Goal: Navigation & Orientation: Find specific page/section

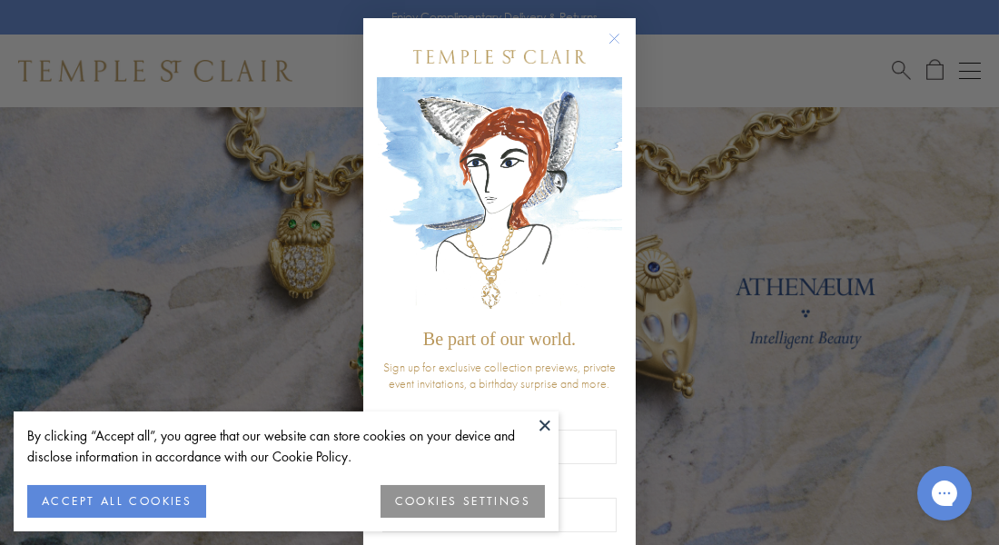
click at [547, 426] on button at bounding box center [544, 424] width 27 height 27
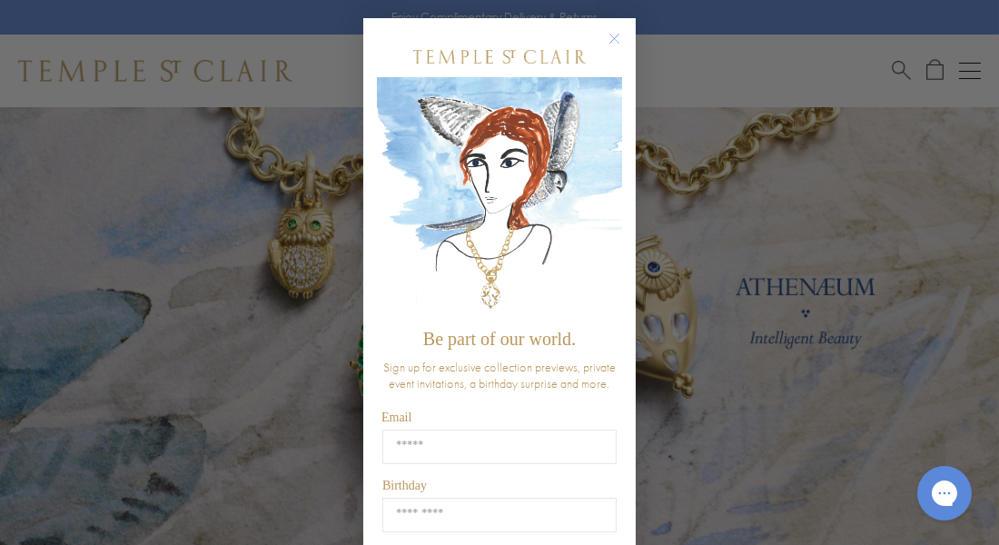
click at [615, 32] on circle "Close dialog" at bounding box center [615, 39] width 22 height 22
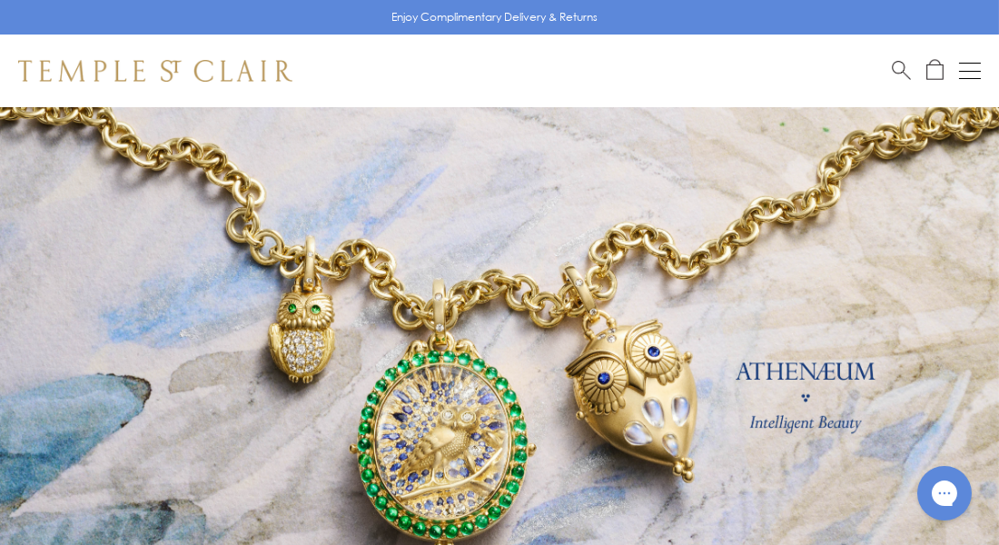
click at [977, 71] on button "Open navigation" at bounding box center [970, 71] width 22 height 22
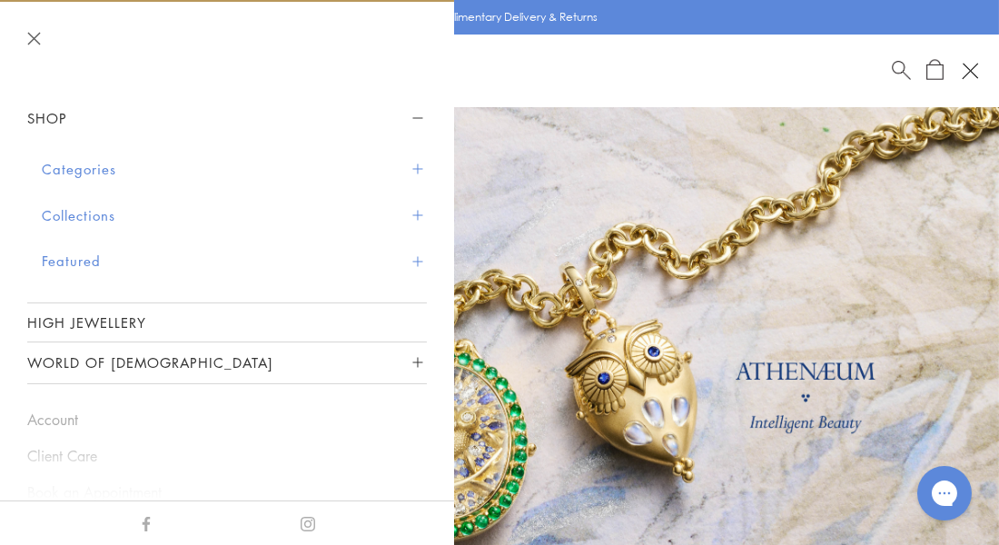
click at [72, 163] on button "Categories" at bounding box center [234, 169] width 385 height 46
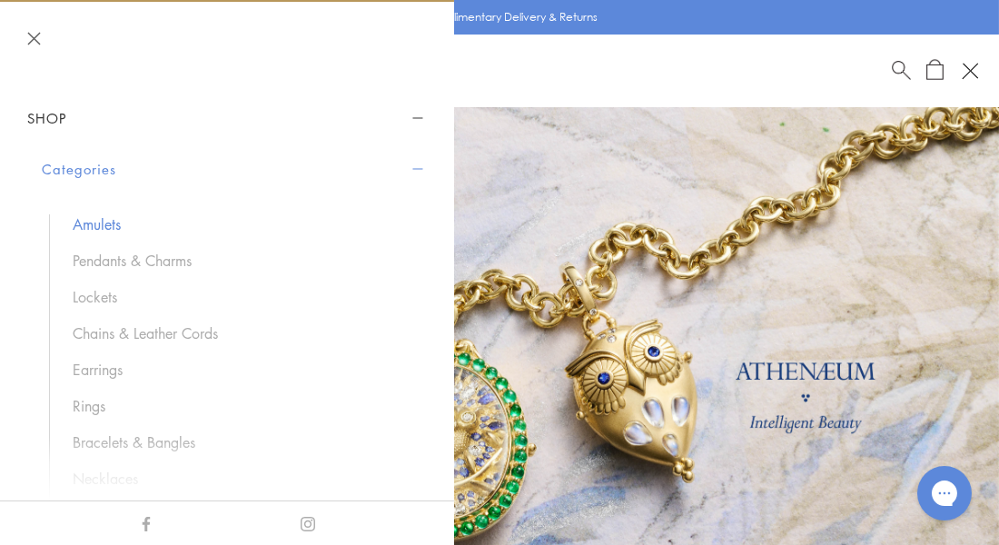
click at [77, 226] on link "Amulets" at bounding box center [241, 224] width 336 height 20
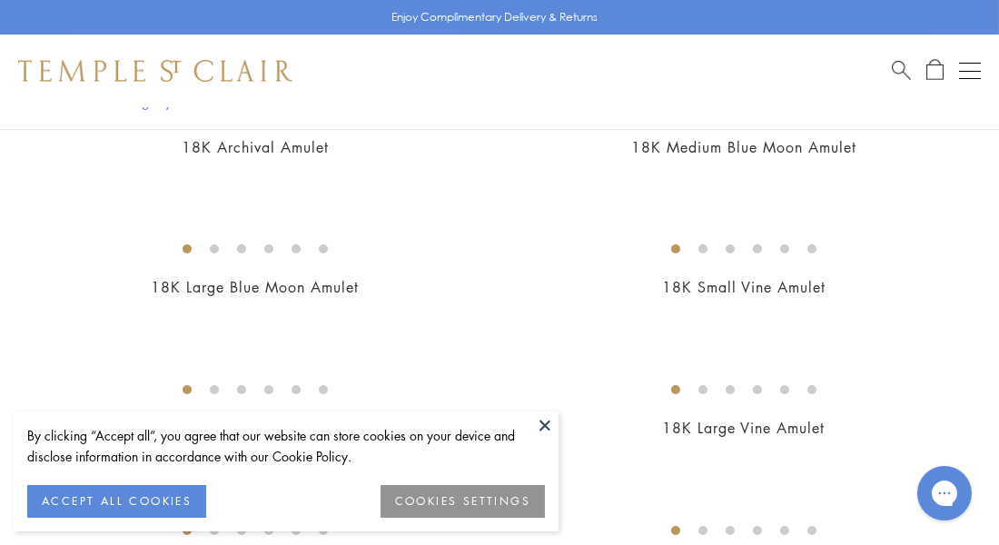
scroll to position [247, 0]
click at [542, 424] on button at bounding box center [544, 424] width 27 height 27
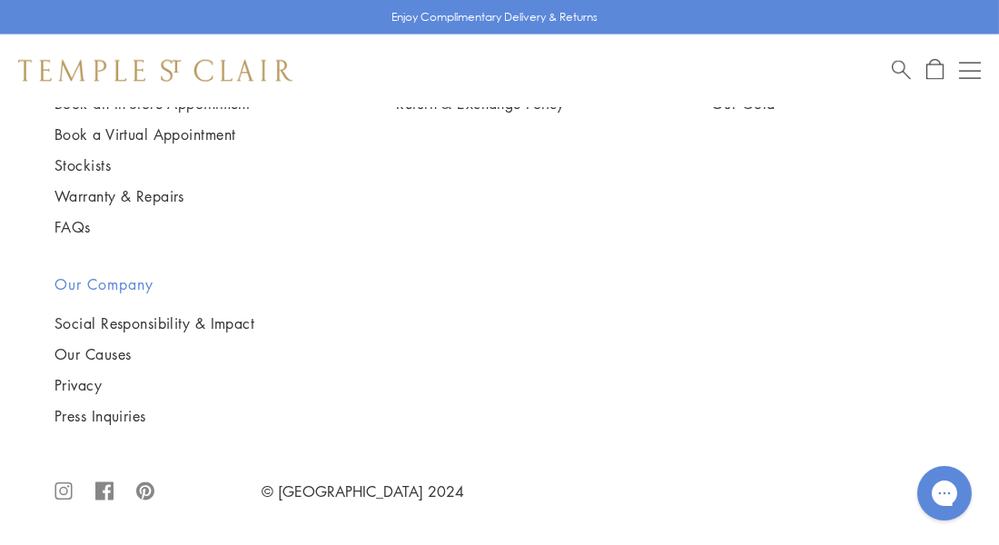
scroll to position [8221, 0]
